Goal: Information Seeking & Learning: Learn about a topic

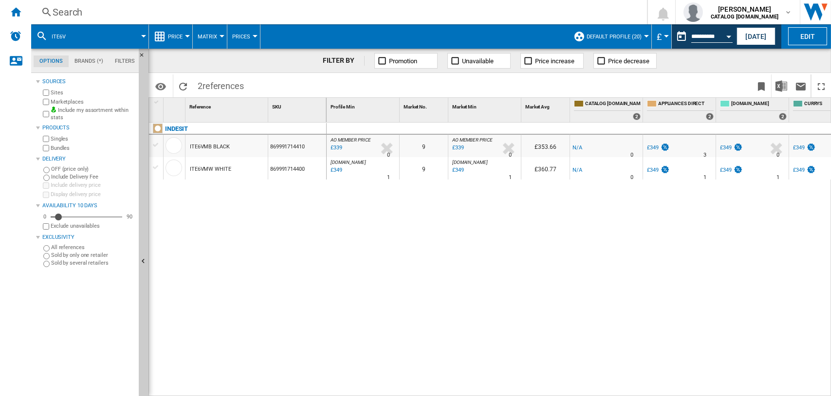
click at [70, 12] on div "Search" at bounding box center [337, 12] width 569 height 14
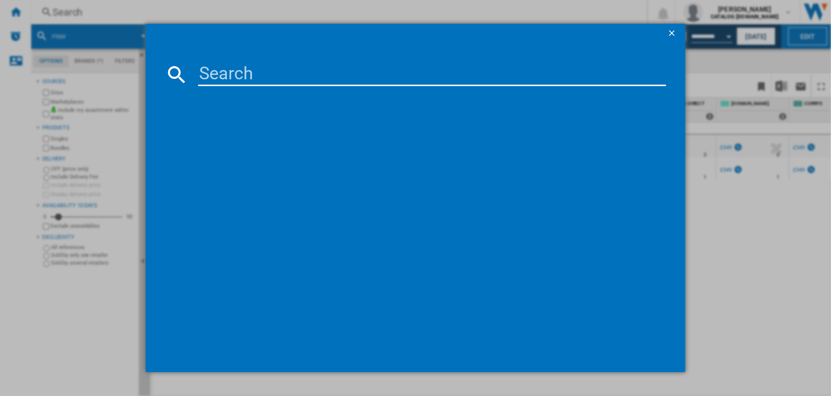
click at [235, 69] on input at bounding box center [432, 74] width 468 height 23
type input "H7I HP42 L UK"
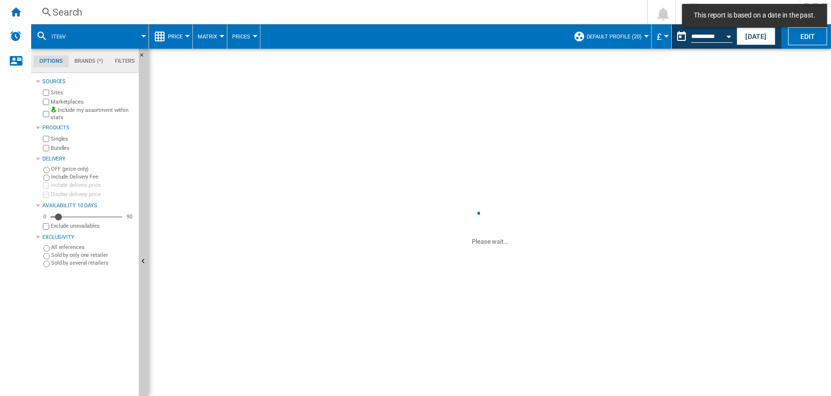
click at [64, 11] on div "Search" at bounding box center [337, 12] width 569 height 14
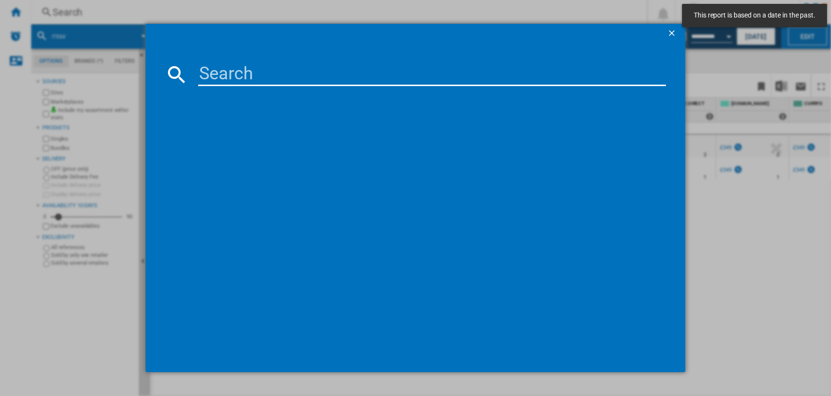
click at [240, 76] on input at bounding box center [432, 74] width 468 height 23
paste input "H7I HP42 L UK"
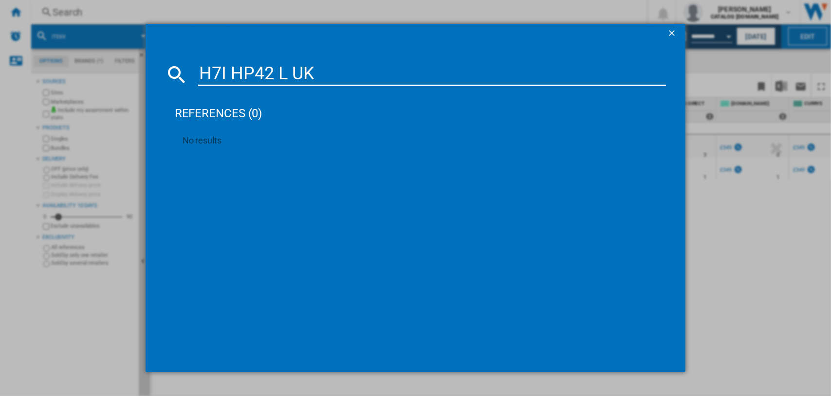
click at [319, 75] on input "H7I HP42 L UK" at bounding box center [432, 74] width 468 height 23
type input "H7I HP42"
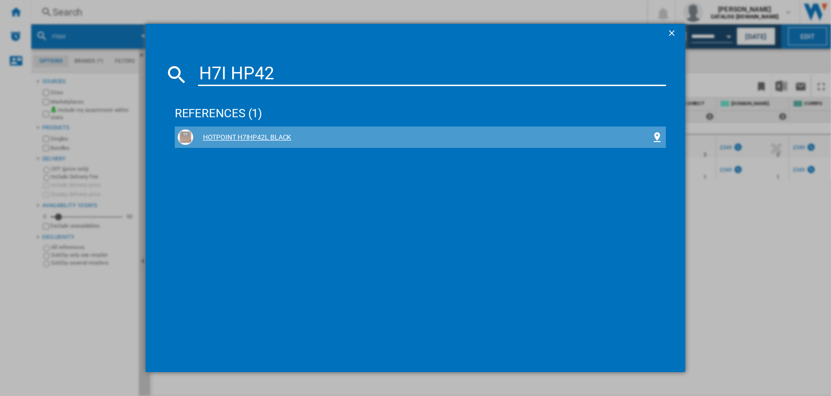
click at [251, 136] on div "HOTPOINT H7IHP42L BLACK" at bounding box center [422, 138] width 459 height 10
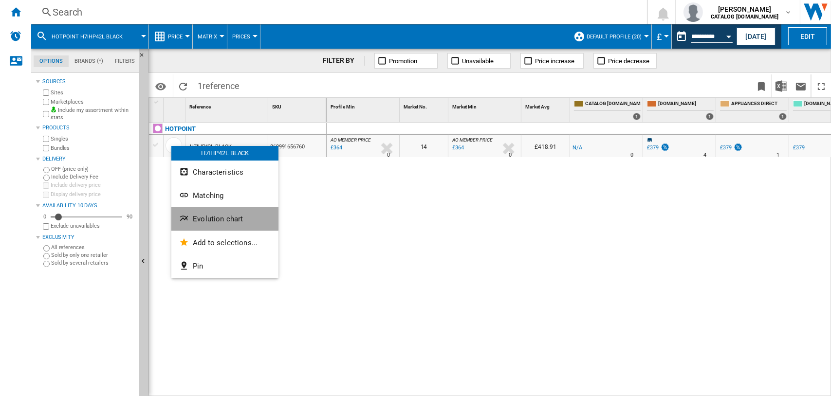
click at [215, 215] on span "Evolution chart" at bounding box center [218, 219] width 50 height 9
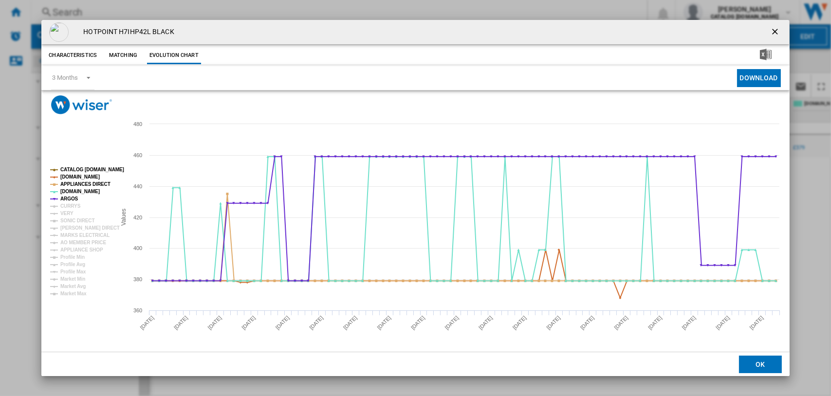
click at [78, 168] on tspan "CATALOG [DOMAIN_NAME]" at bounding box center [92, 169] width 64 height 5
click at [69, 192] on tspan "[DOMAIN_NAME]" at bounding box center [79, 191] width 39 height 5
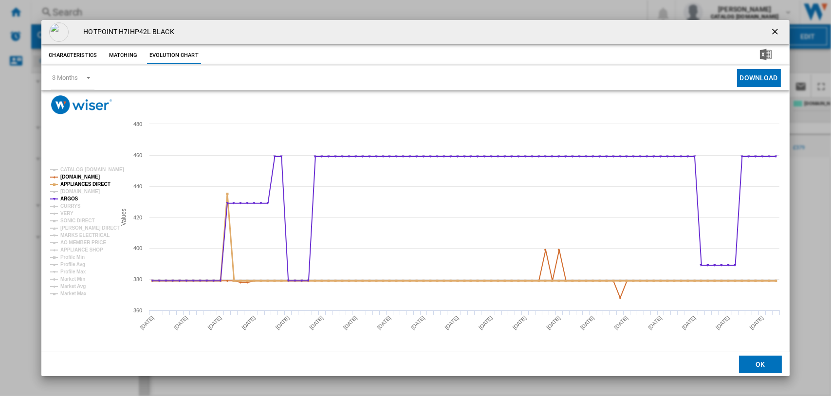
click at [69, 185] on tspan "APPLIANCES DIRECT" at bounding box center [85, 184] width 50 height 5
click at [71, 176] on tspan "[DOMAIN_NAME]" at bounding box center [79, 176] width 39 height 5
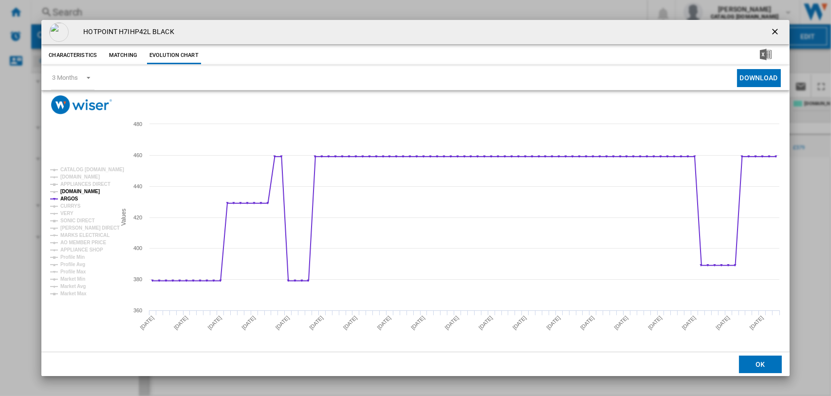
drag, startPoint x: 71, startPoint y: 189, endPoint x: 66, endPoint y: 201, distance: 12.0
click at [71, 189] on tspan "[DOMAIN_NAME]" at bounding box center [79, 191] width 39 height 5
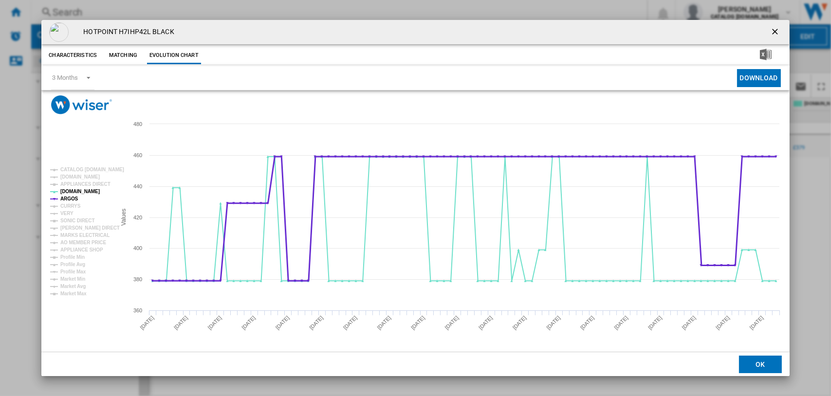
click at [66, 198] on tspan "ARGOS" at bounding box center [69, 198] width 18 height 5
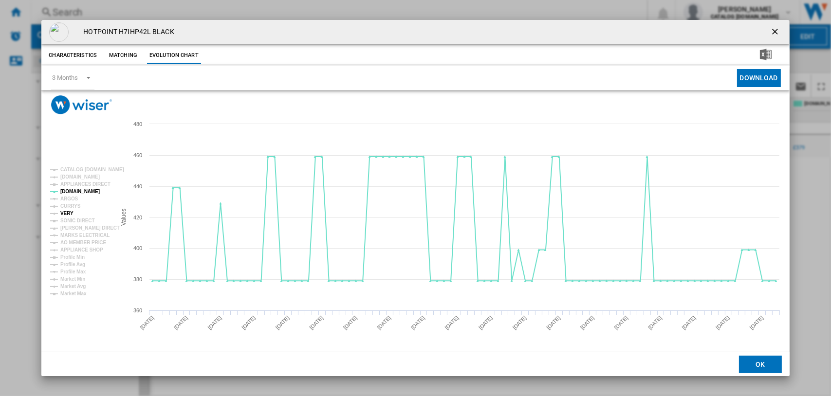
click at [65, 213] on tspan "VERY" at bounding box center [66, 213] width 13 height 5
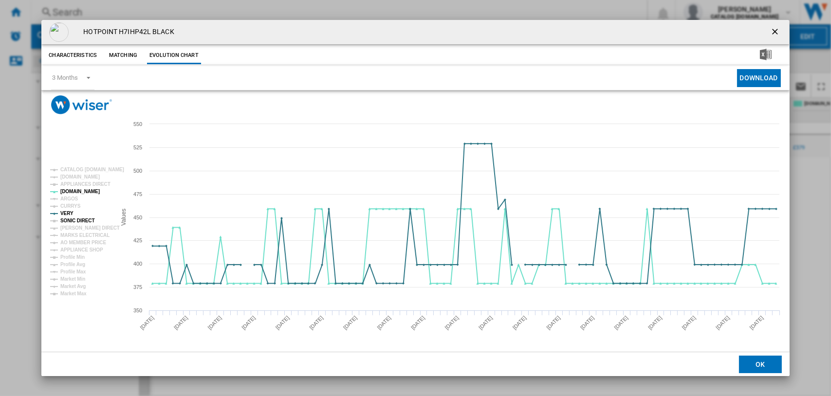
click at [74, 219] on tspan "SONIC DIRECT" at bounding box center [77, 220] width 34 height 5
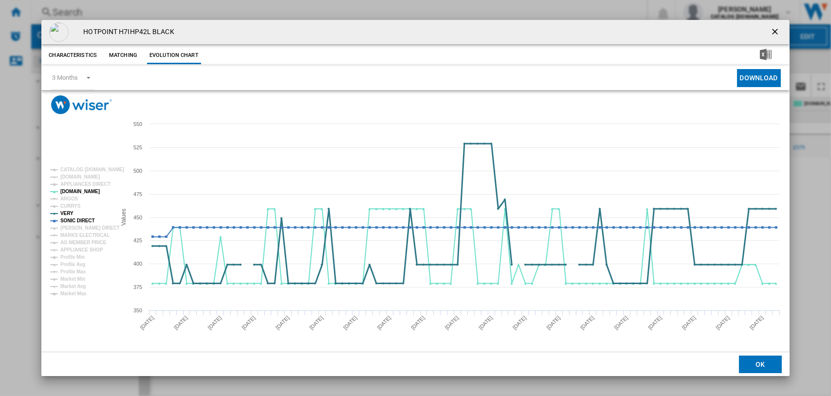
click at [64, 215] on tspan "VERY" at bounding box center [66, 213] width 13 height 5
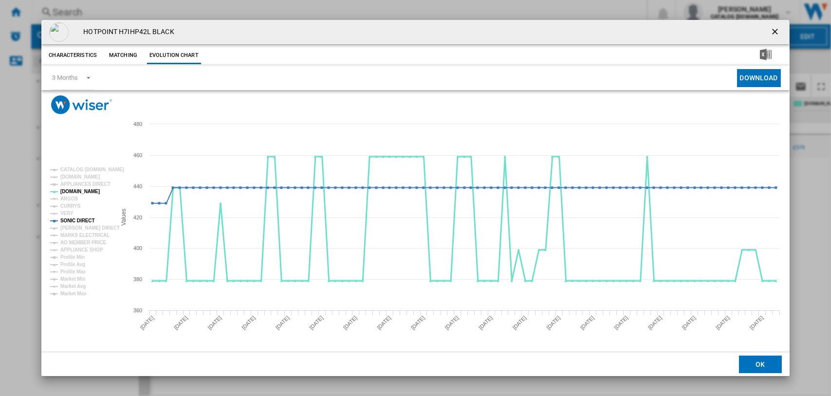
click at [66, 192] on tspan "[DOMAIN_NAME]" at bounding box center [79, 191] width 39 height 5
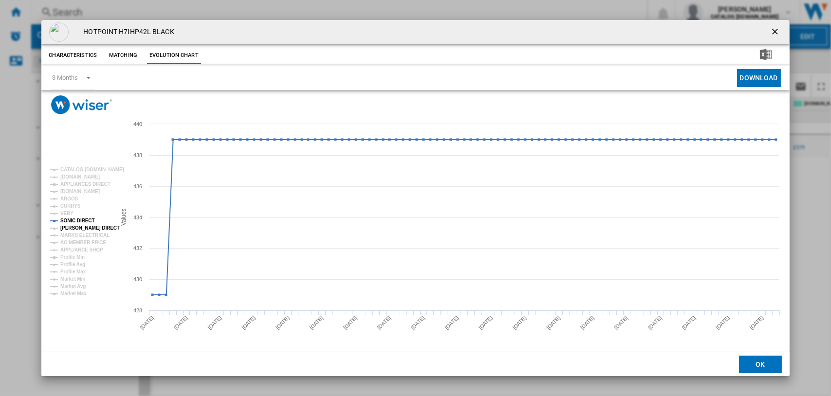
click at [73, 228] on tspan "[PERSON_NAME] DIRECT" at bounding box center [89, 227] width 59 height 5
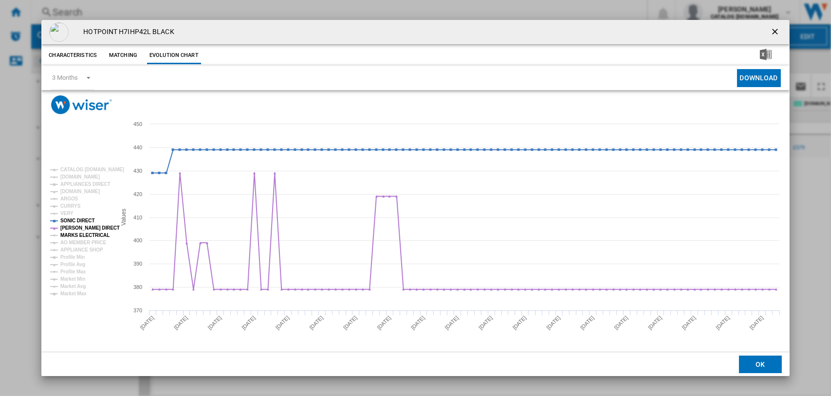
click at [86, 233] on tspan "MARKS ELECTRICAL" at bounding box center [84, 235] width 49 height 5
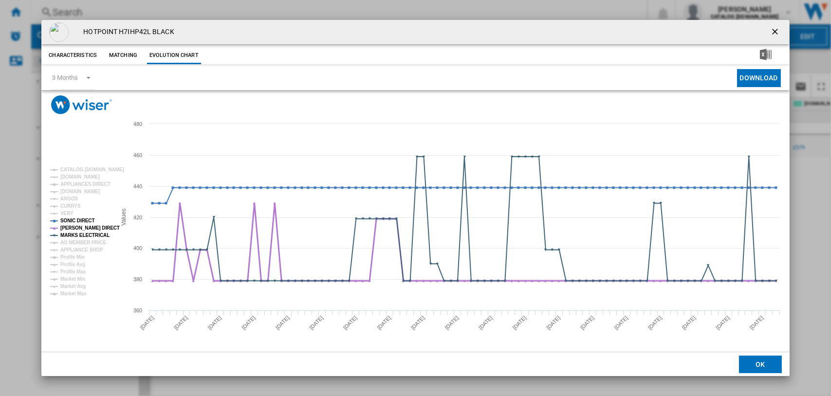
click at [84, 225] on tspan "[PERSON_NAME] DIRECT" at bounding box center [89, 227] width 59 height 5
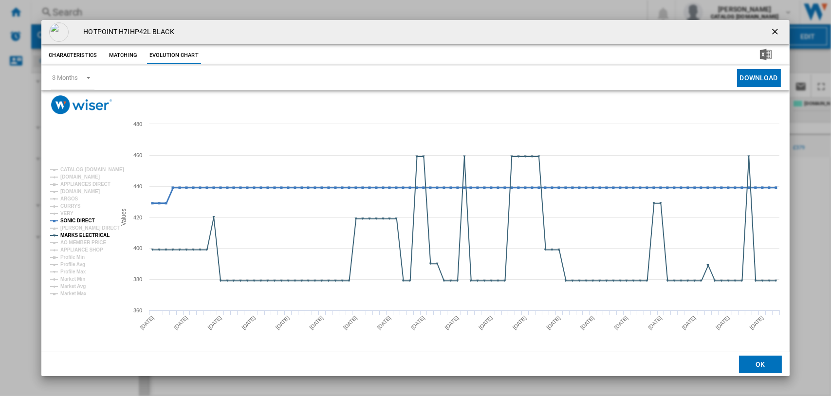
click at [83, 220] on tspan "SONIC DIRECT" at bounding box center [77, 220] width 34 height 5
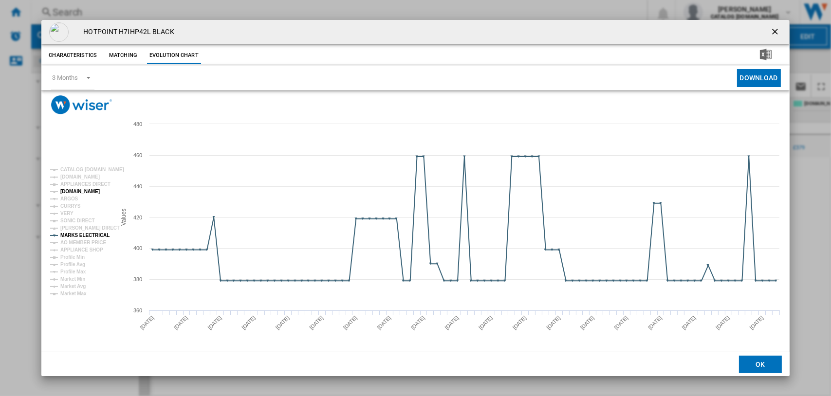
click at [72, 189] on tspan "[DOMAIN_NAME]" at bounding box center [79, 191] width 39 height 5
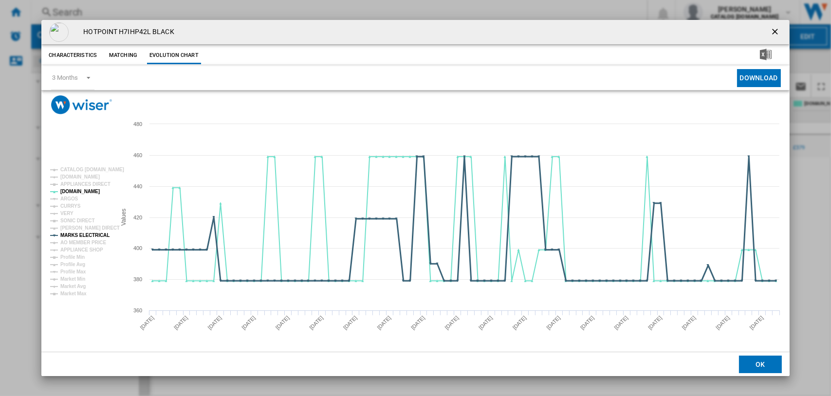
click at [76, 234] on tspan "MARKS ELECTRICAL" at bounding box center [84, 235] width 49 height 5
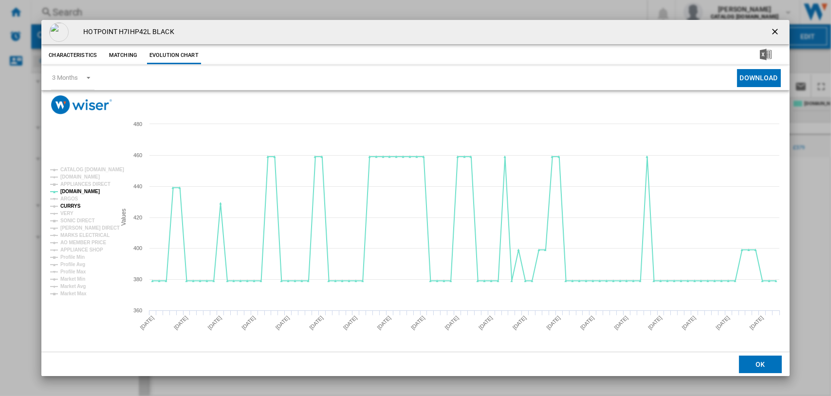
click at [65, 205] on tspan "CURRYS" at bounding box center [70, 206] width 20 height 5
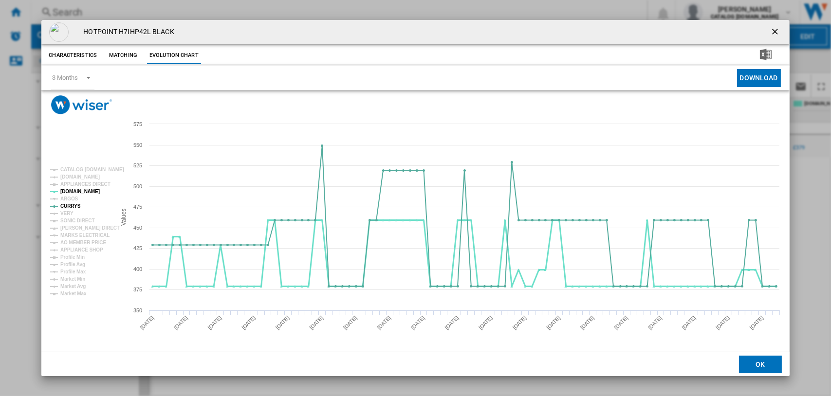
click at [71, 189] on tspan "[DOMAIN_NAME]" at bounding box center [79, 191] width 39 height 5
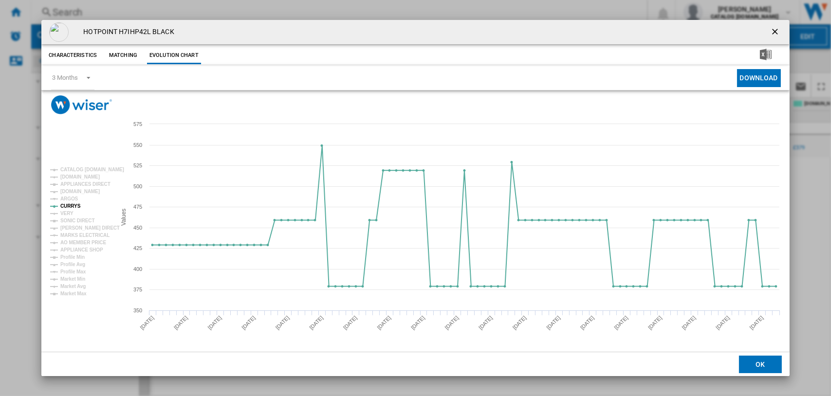
click at [776, 30] on ng-md-icon "getI18NText('BUTTONS.CLOSE_DIALOG')" at bounding box center [776, 33] width 12 height 12
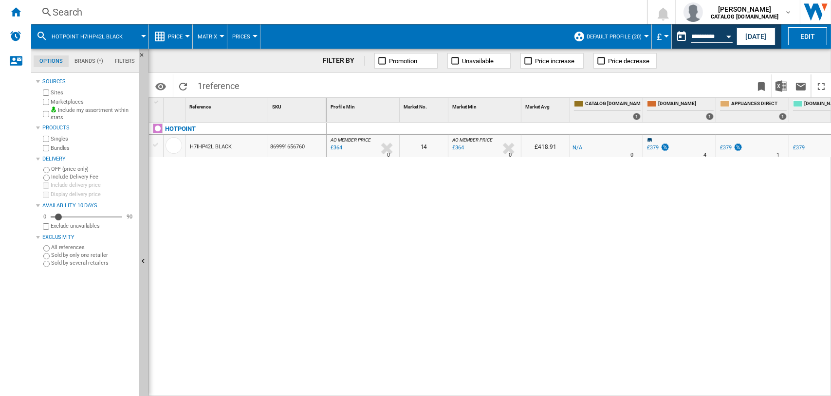
click at [73, 5] on div "Search" at bounding box center [337, 12] width 569 height 14
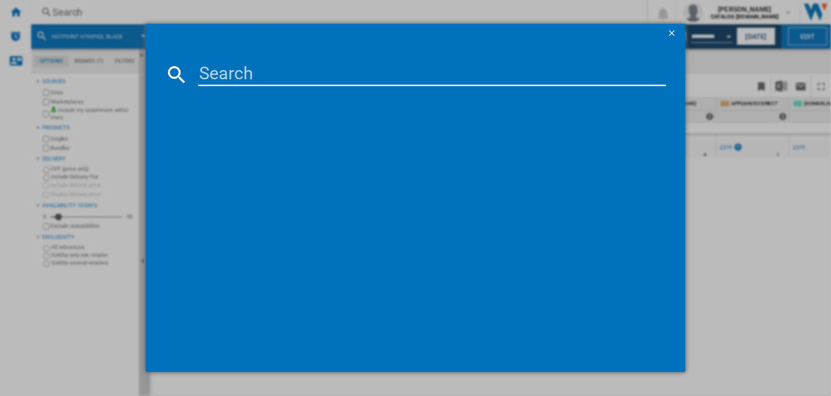
click at [237, 78] on input at bounding box center [432, 74] width 468 height 23
click at [231, 74] on input "D2I HD526" at bounding box center [432, 74] width 468 height 23
click at [338, 71] on input "D2IHD526" at bounding box center [432, 74] width 468 height 23
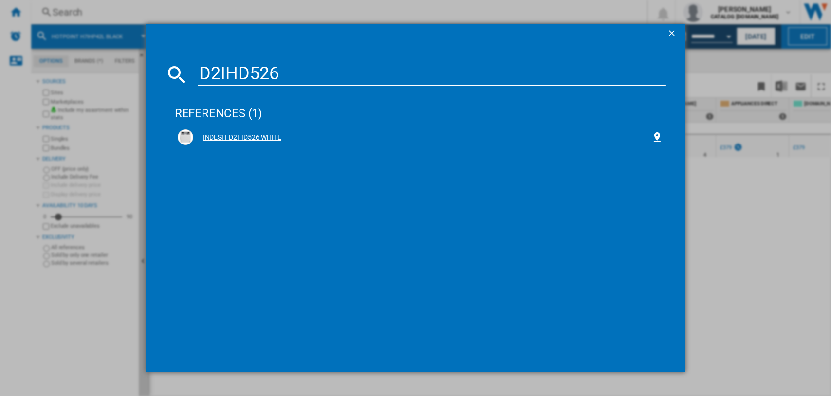
type input "D2IHD526"
click at [246, 135] on div "INDESIT D2IHD526 WHITE" at bounding box center [422, 138] width 459 height 10
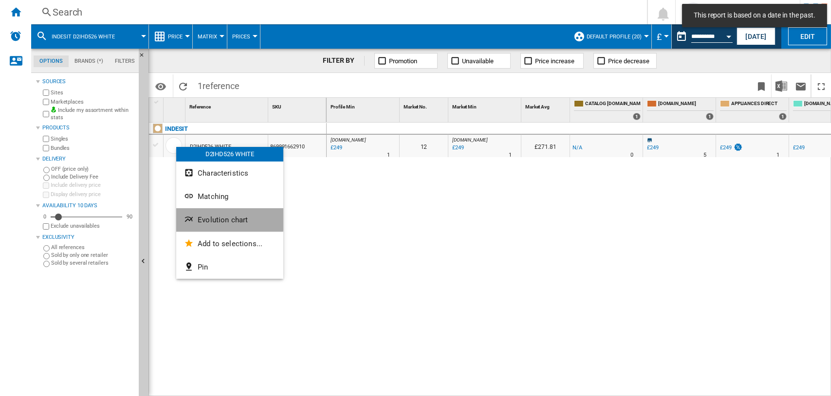
click at [208, 215] on button "Evolution chart" at bounding box center [229, 219] width 107 height 23
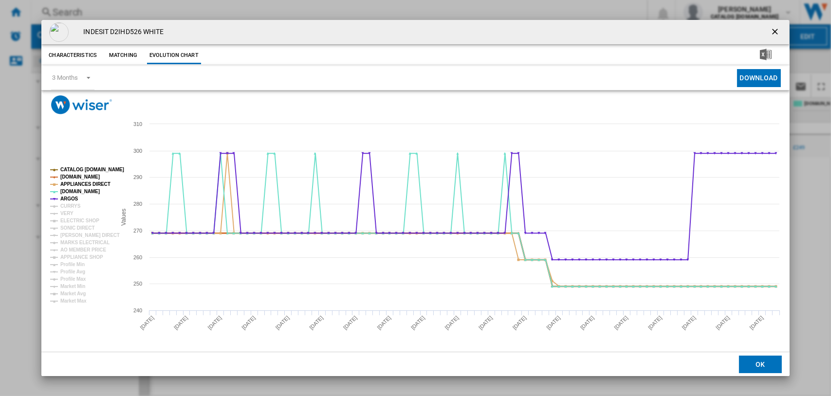
click at [73, 180] on tspan "[DOMAIN_NAME]" at bounding box center [79, 176] width 39 height 5
click at [83, 182] on tspan "APPLIANCES DIRECT" at bounding box center [85, 184] width 50 height 5
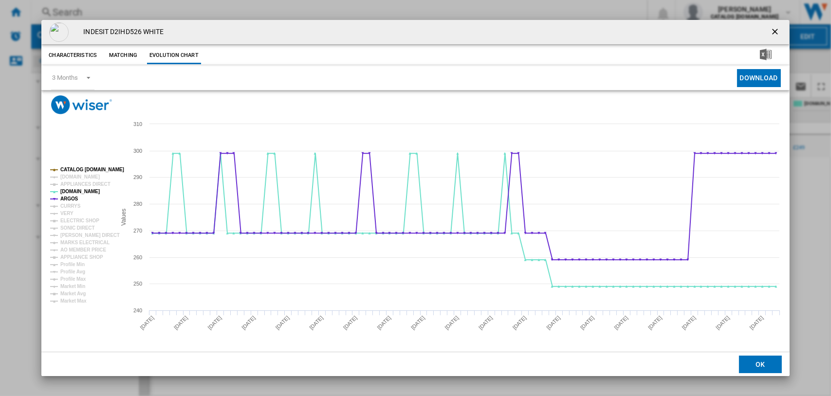
click at [89, 168] on tspan "CATALOG [DOMAIN_NAME]" at bounding box center [92, 169] width 64 height 5
click at [70, 198] on tspan "ARGOS" at bounding box center [69, 198] width 18 height 5
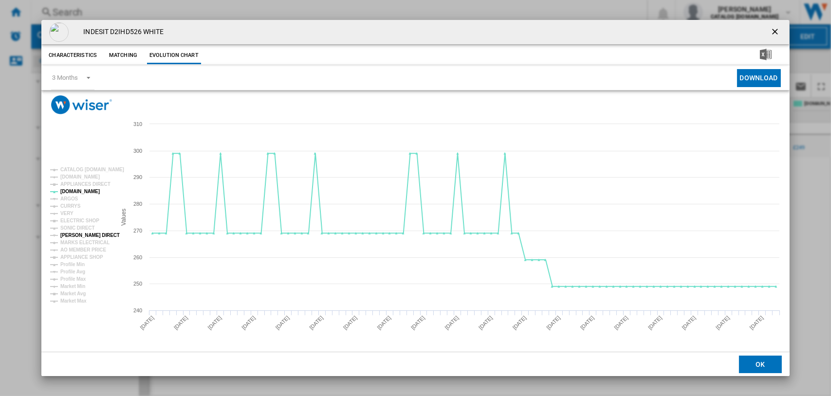
click at [76, 233] on tspan "[PERSON_NAME] DIRECT" at bounding box center [89, 235] width 59 height 5
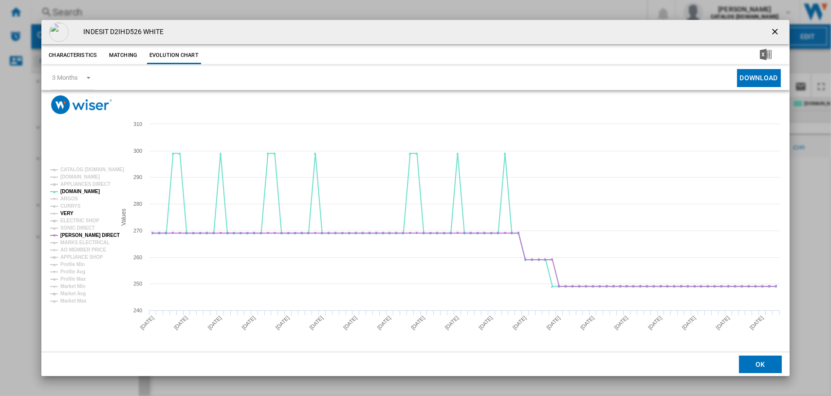
click at [63, 215] on tspan "VERY" at bounding box center [66, 213] width 13 height 5
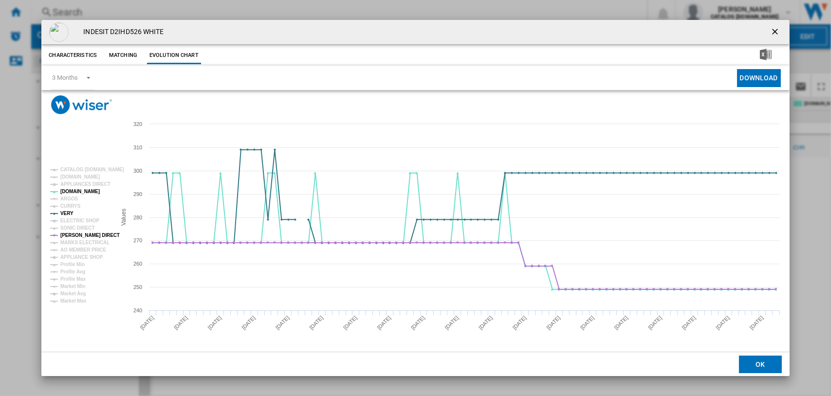
click at [64, 214] on tspan "VERY" at bounding box center [66, 213] width 13 height 5
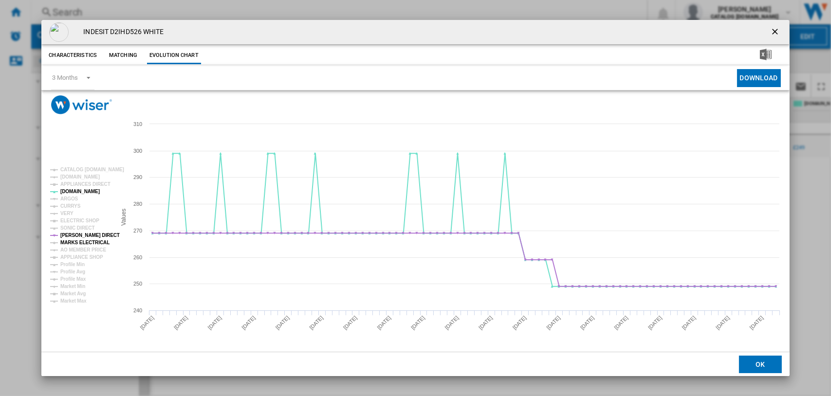
click at [70, 242] on tspan "MARKS ELECTRICAL" at bounding box center [84, 242] width 49 height 5
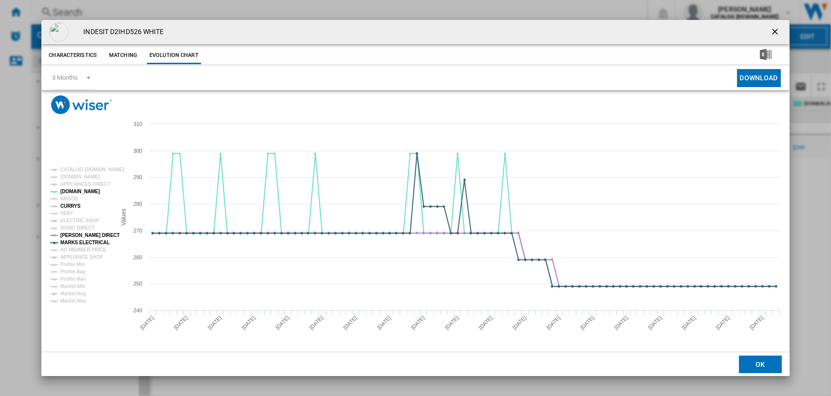
click at [68, 205] on tspan "CURRYS" at bounding box center [70, 206] width 20 height 5
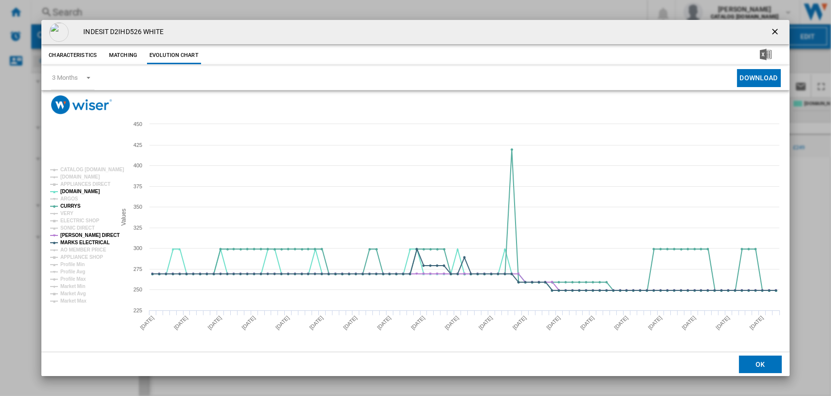
click at [779, 28] on ng-md-icon "getI18NText('BUTTONS.CLOSE_DIALOG')" at bounding box center [776, 33] width 12 height 12
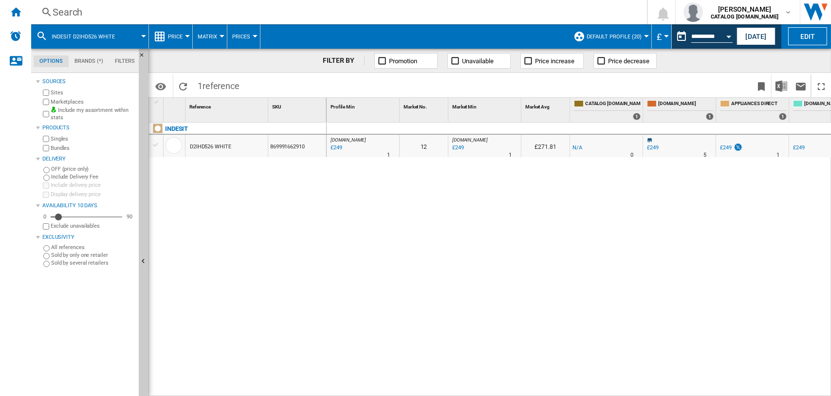
click at [66, 10] on div "Search" at bounding box center [337, 12] width 569 height 14
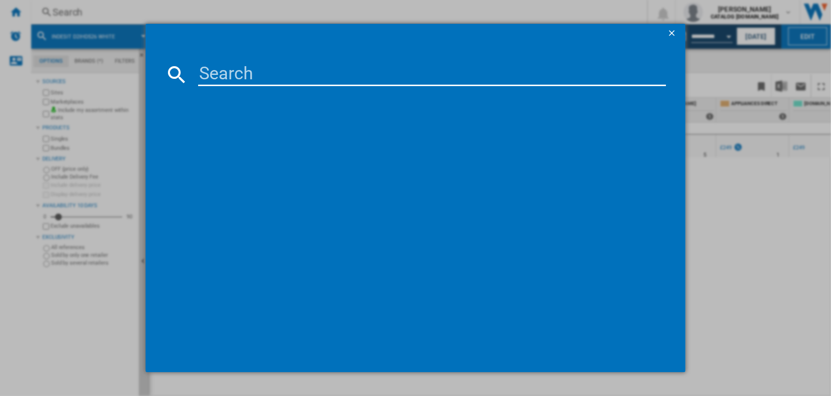
click at [268, 74] on input at bounding box center [432, 74] width 468 height 23
click at [280, 73] on input "BI WMHG 91485" at bounding box center [432, 74] width 468 height 23
click at [221, 74] on input "BI WMHG91485" at bounding box center [432, 74] width 468 height 23
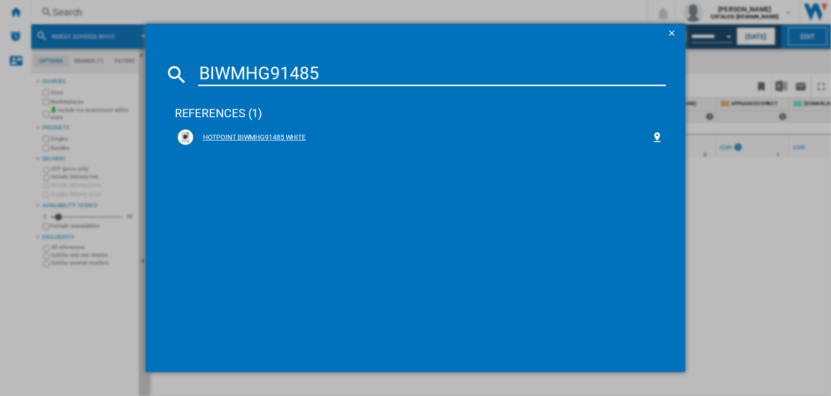
type input "BIWMHG91485"
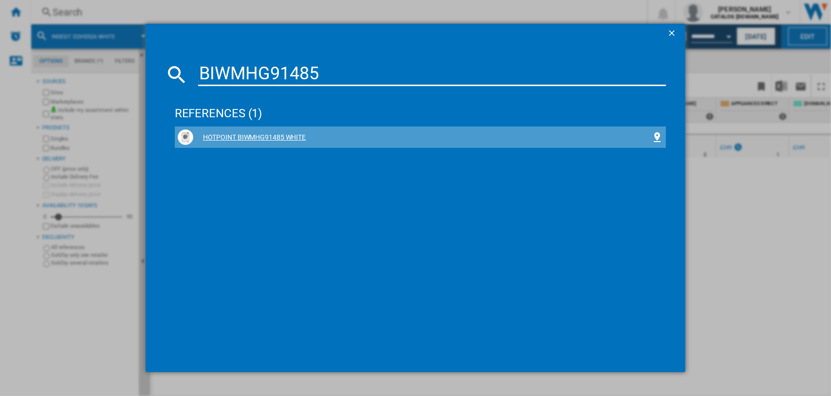
click at [269, 136] on div "HOTPOINT BIWMHG91485 WHITE" at bounding box center [422, 138] width 459 height 10
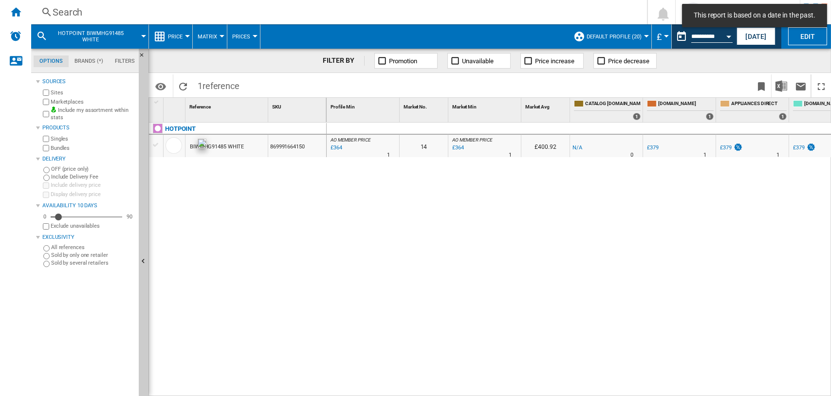
click at [171, 145] on div at bounding box center [174, 145] width 17 height 17
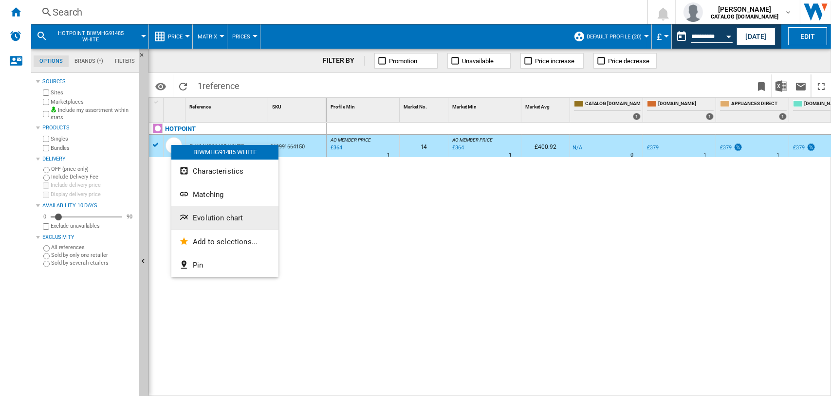
click at [212, 215] on span "Evolution chart" at bounding box center [218, 218] width 50 height 9
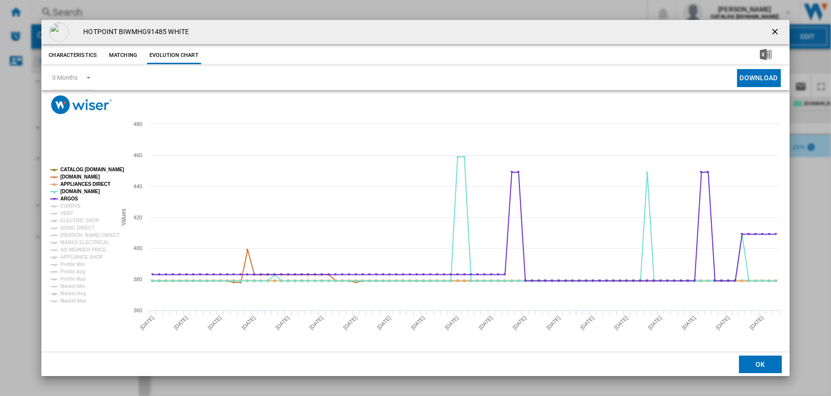
click at [87, 167] on tspan "CATALOG [DOMAIN_NAME]" at bounding box center [92, 169] width 64 height 5
click at [85, 176] on tspan "[DOMAIN_NAME]" at bounding box center [79, 176] width 39 height 5
click at [85, 182] on tspan "APPLIANCES DIRECT" at bounding box center [85, 184] width 50 height 5
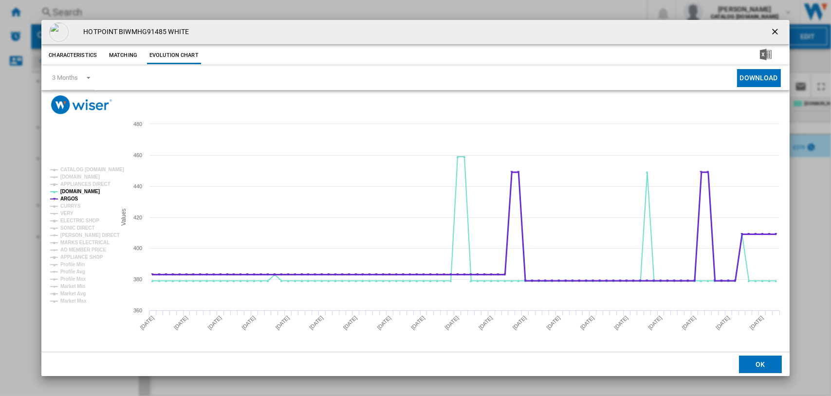
click at [71, 201] on tspan "ARGOS" at bounding box center [69, 198] width 18 height 5
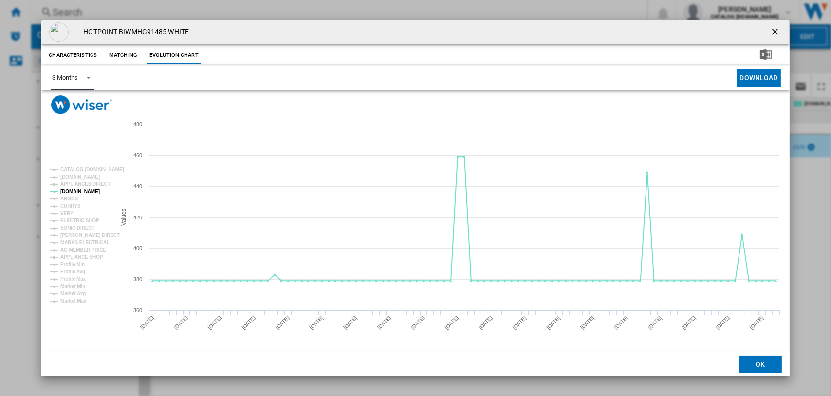
click at [88, 76] on span "Product popup" at bounding box center [86, 77] width 12 height 9
click at [71, 101] on div "6 Months" at bounding box center [64, 101] width 25 height 9
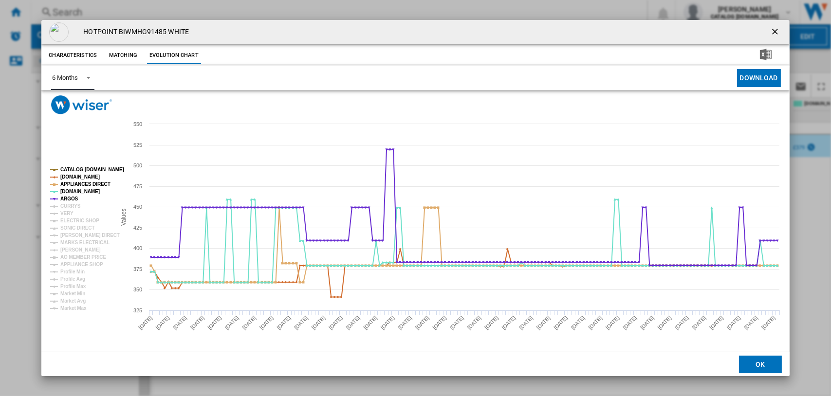
drag, startPoint x: 70, startPoint y: 169, endPoint x: 72, endPoint y: 177, distance: 7.9
click at [71, 169] on tspan "CATALOG [DOMAIN_NAME]" at bounding box center [92, 169] width 64 height 5
click at [73, 182] on tspan "APPLIANCES DIRECT" at bounding box center [85, 184] width 50 height 5
click at [75, 176] on tspan "[DOMAIN_NAME]" at bounding box center [79, 176] width 39 height 5
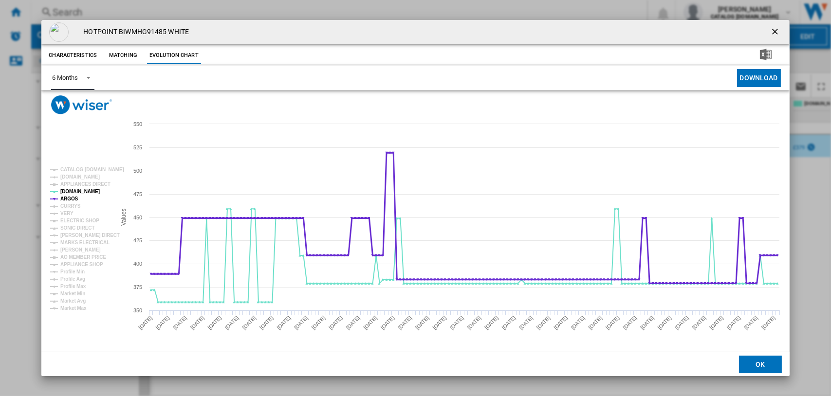
click at [70, 199] on tspan "ARGOS" at bounding box center [69, 198] width 18 height 5
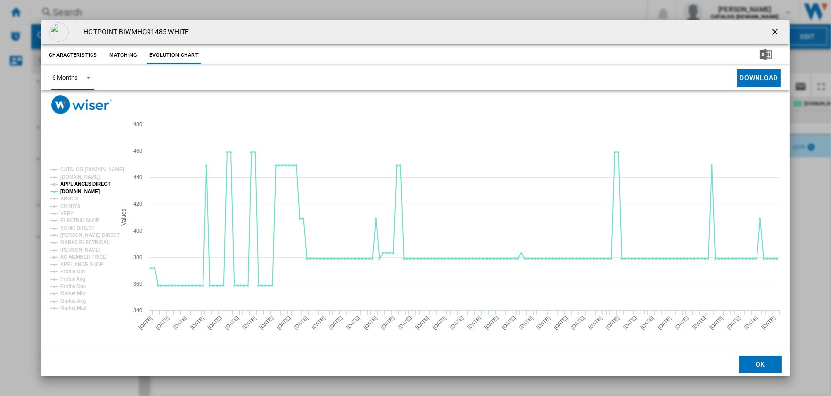
click at [88, 184] on tspan "APPLIANCES DIRECT" at bounding box center [85, 184] width 50 height 5
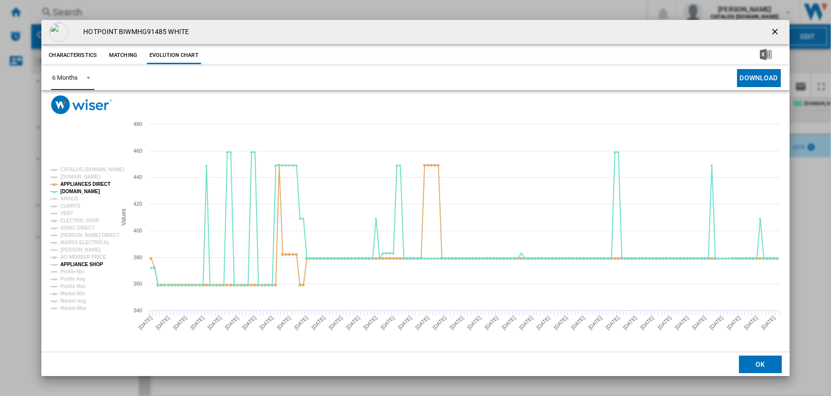
click at [81, 262] on tspan "APPLIANCE SHOP" at bounding box center [81, 264] width 43 height 5
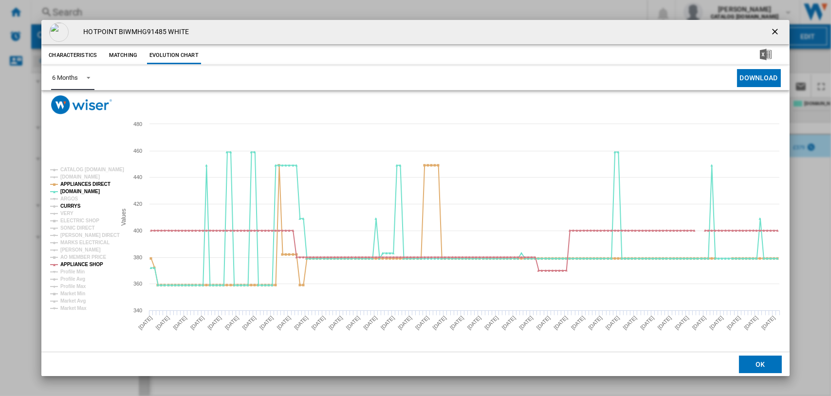
click at [66, 204] on tspan "CURRYS" at bounding box center [70, 206] width 20 height 5
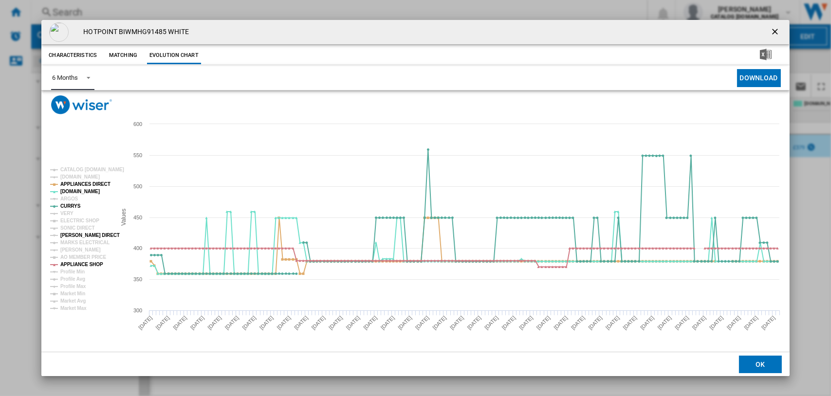
click at [73, 236] on tspan "[PERSON_NAME] DIRECT" at bounding box center [89, 235] width 59 height 5
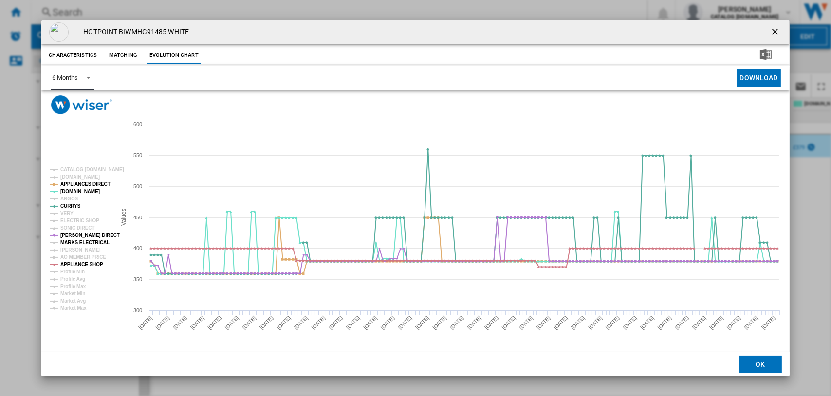
click at [75, 241] on tspan "MARKS ELECTRICAL" at bounding box center [84, 242] width 49 height 5
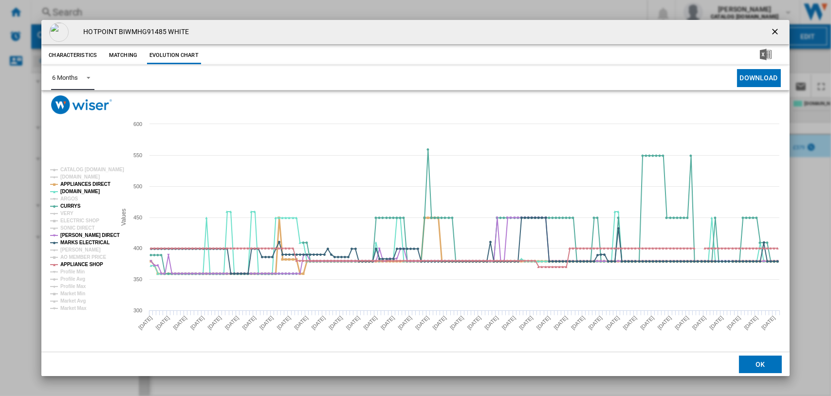
click at [70, 182] on tspan "APPLIANCES DIRECT" at bounding box center [85, 184] width 50 height 5
click at [79, 262] on tspan "APPLIANCE SHOP" at bounding box center [81, 264] width 43 height 5
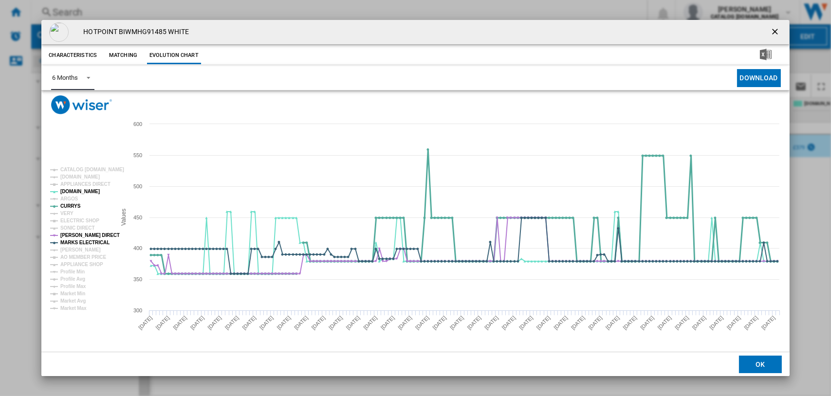
click at [67, 204] on tspan "CURRYS" at bounding box center [70, 206] width 20 height 5
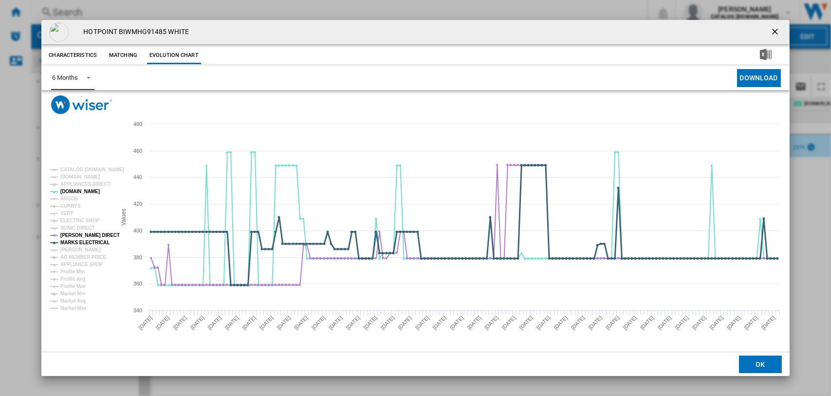
click at [71, 243] on tspan "MARKS ELECTRICAL" at bounding box center [84, 242] width 49 height 5
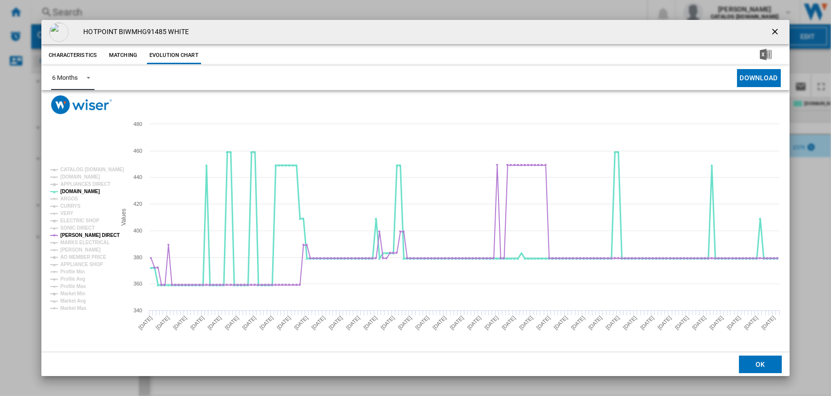
click at [67, 190] on tspan "[DOMAIN_NAME]" at bounding box center [79, 191] width 39 height 5
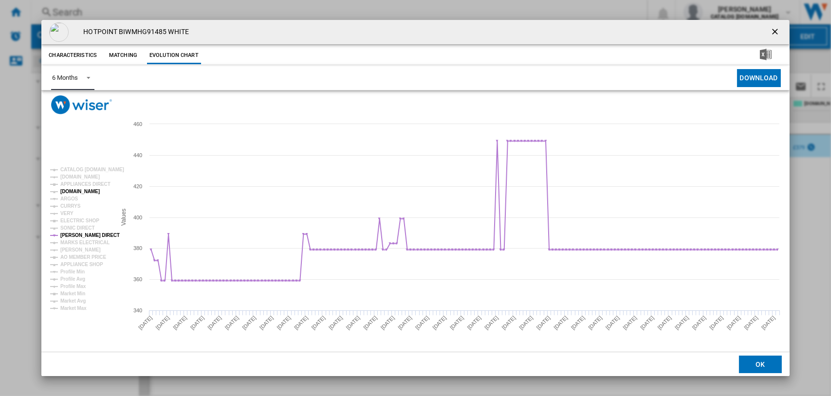
click at [75, 189] on tspan "[DOMAIN_NAME]" at bounding box center [79, 191] width 39 height 5
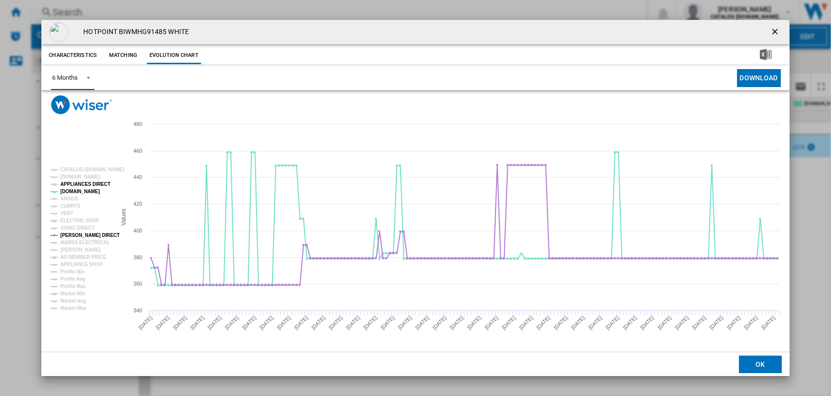
click at [78, 184] on tspan "APPLIANCES DIRECT" at bounding box center [85, 184] width 50 height 5
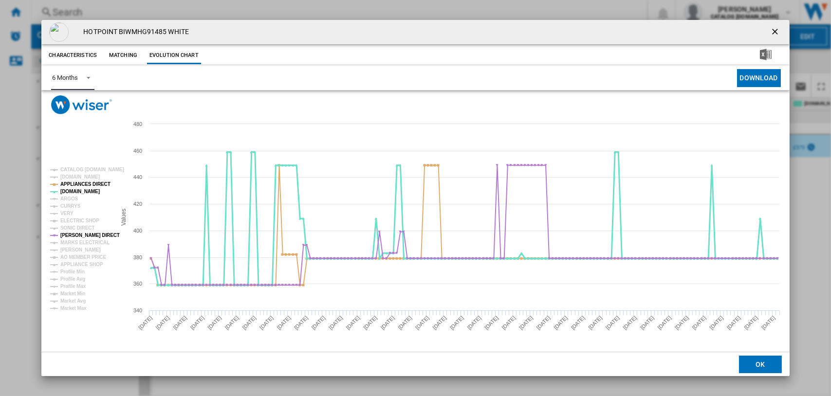
click at [69, 191] on tspan "[DOMAIN_NAME]" at bounding box center [79, 191] width 39 height 5
